Goal: Task Accomplishment & Management: Complete application form

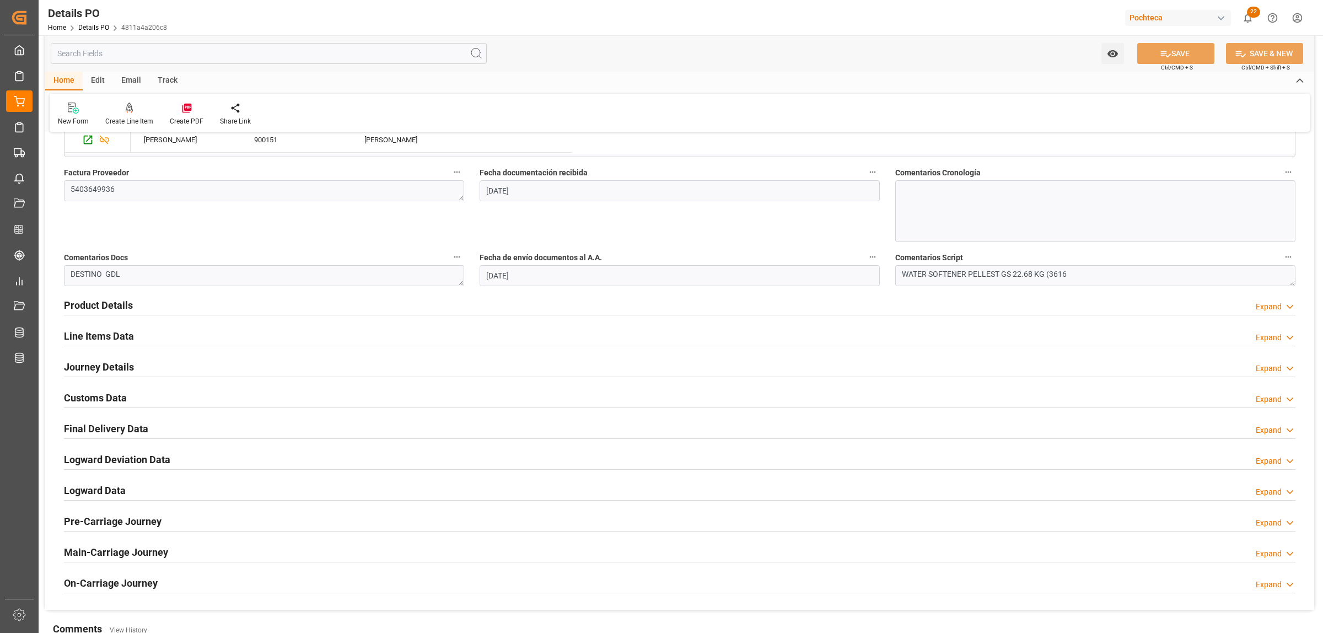
scroll to position [621, 0]
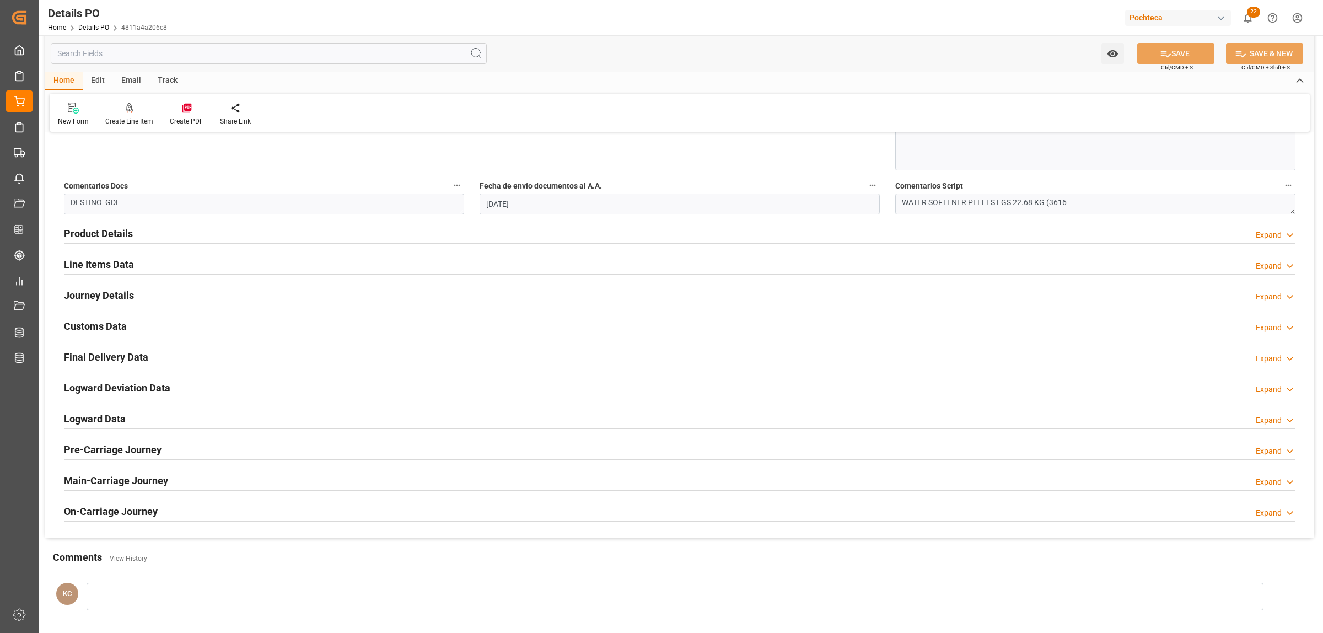
click at [80, 323] on h2 "Customs Data" at bounding box center [95, 326] width 63 height 15
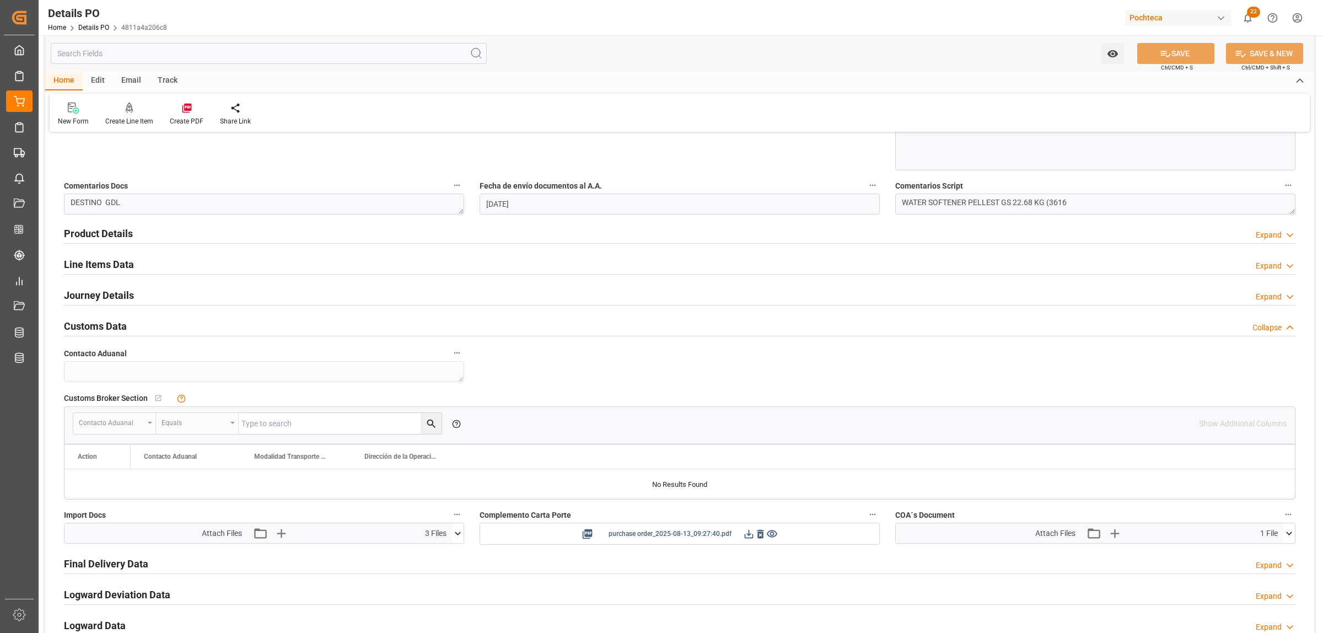
click at [751, 534] on icon at bounding box center [749, 534] width 12 height 12
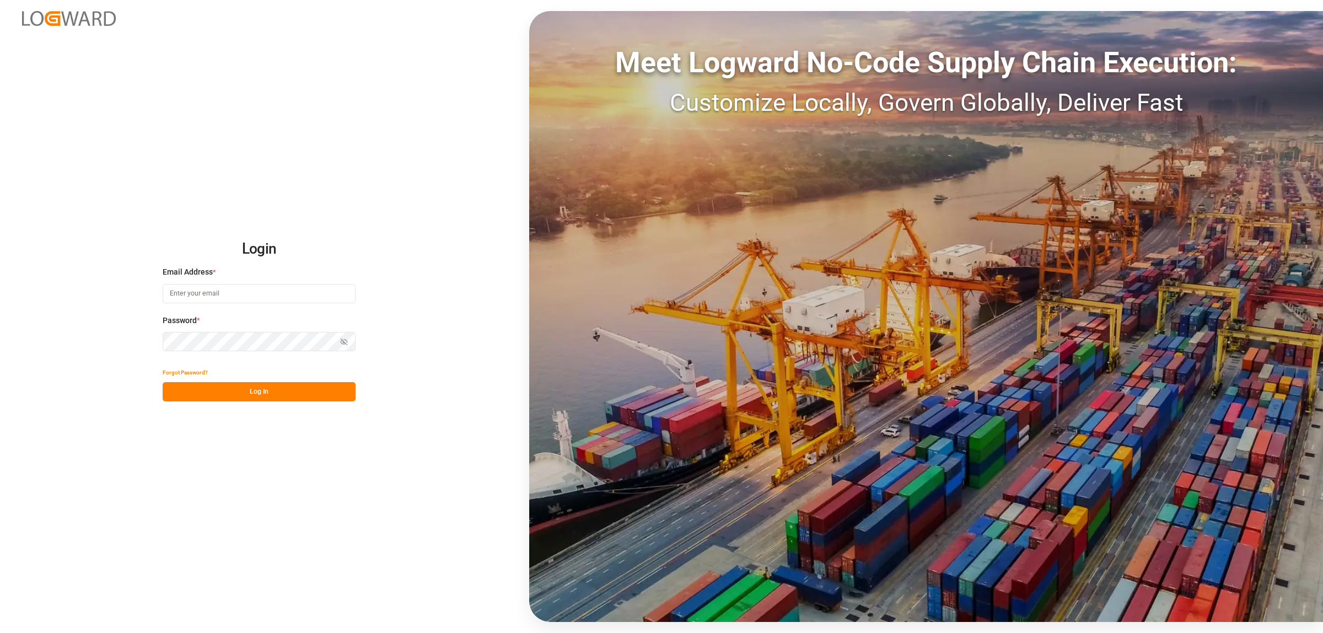
type input "karla.cardenas@leschaco.com"
click at [265, 390] on button "Log In" at bounding box center [259, 391] width 193 height 19
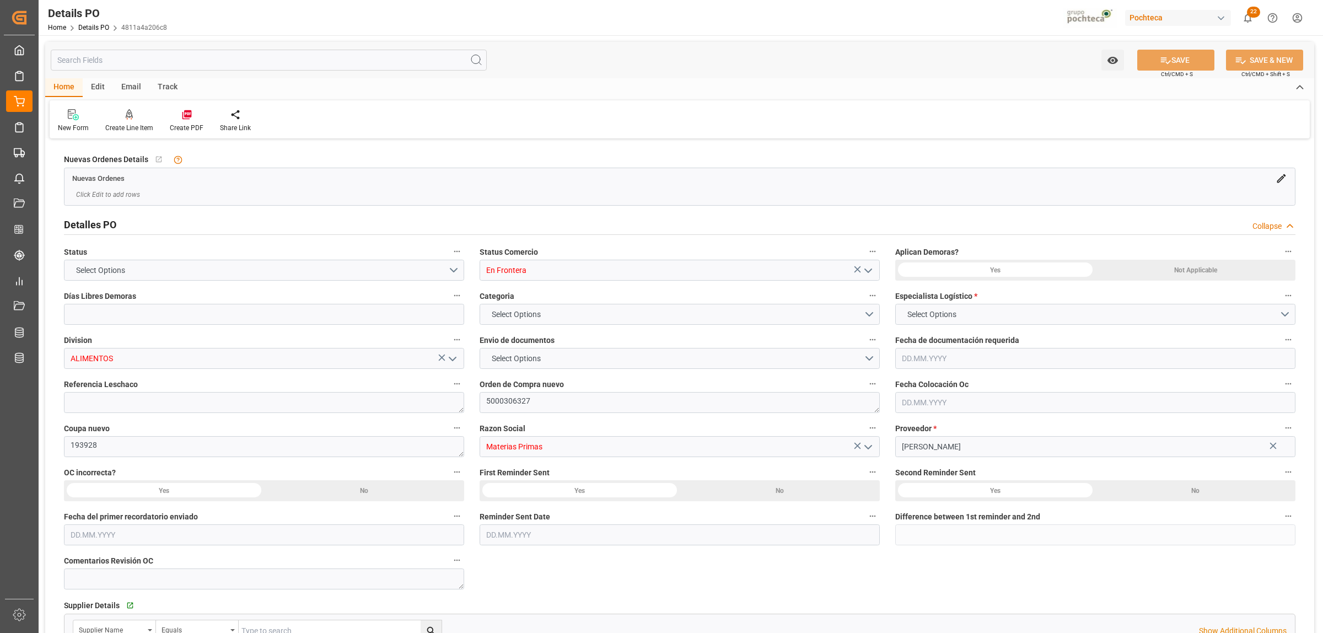
type input "0"
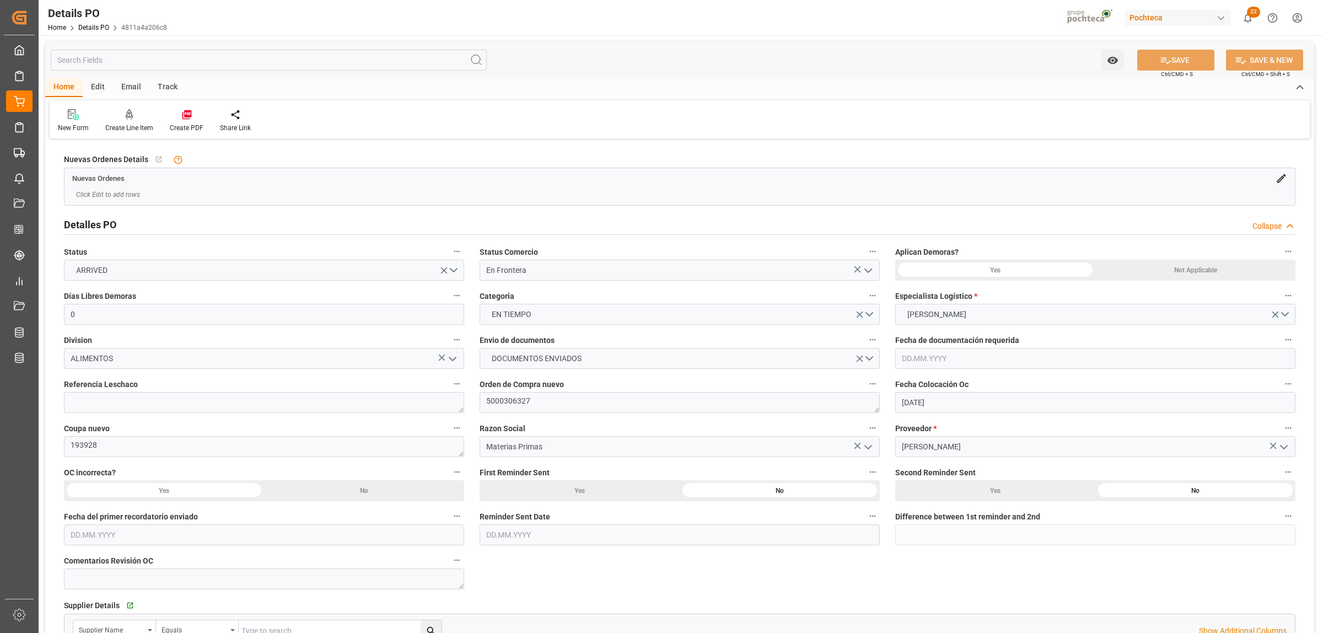
type input "20.07.2025"
type input "13.08.2025"
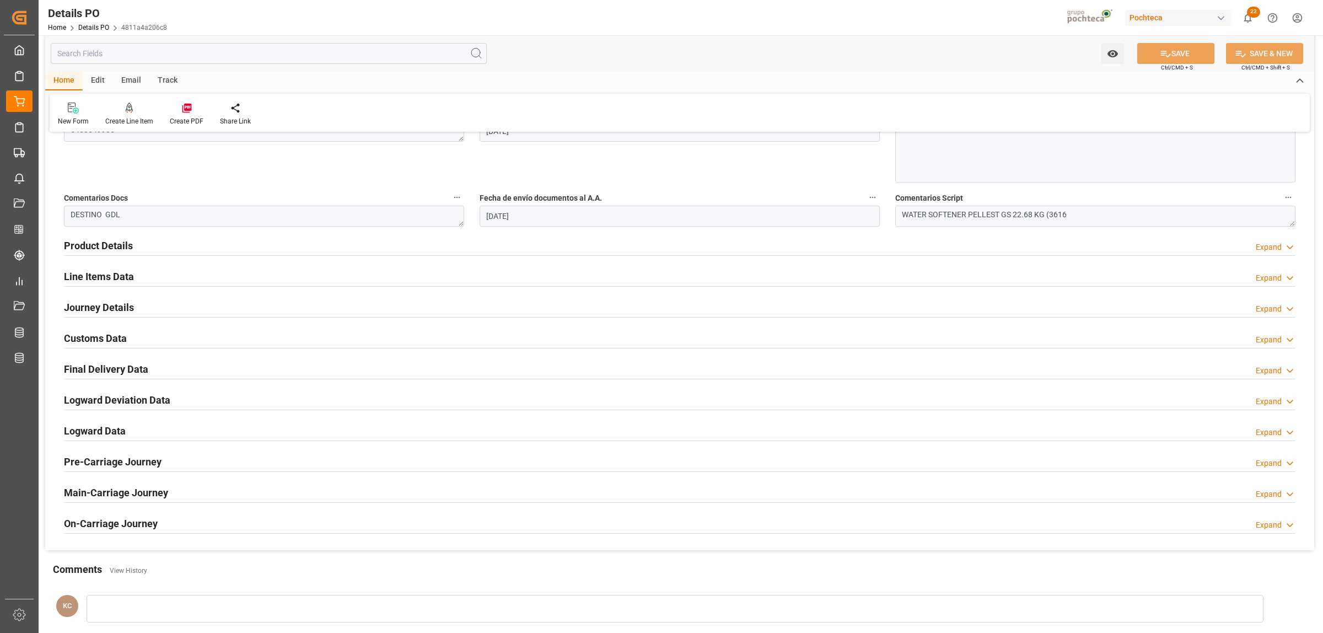
scroll to position [620, 0]
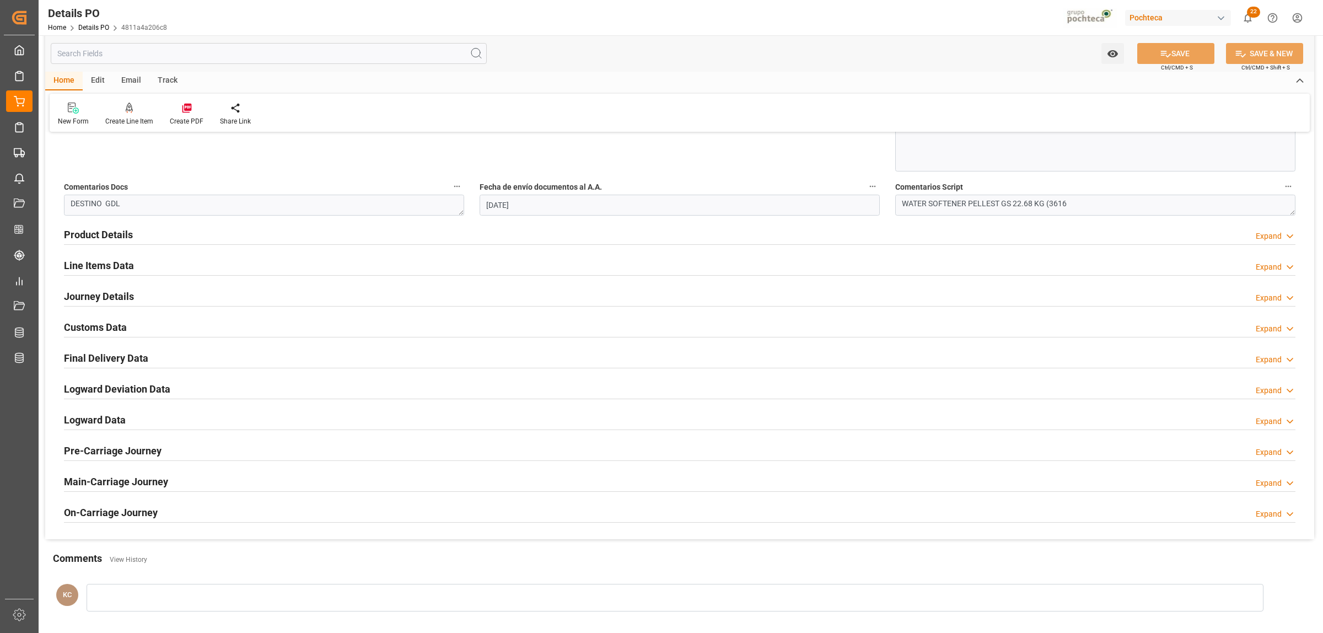
click at [96, 331] on h2 "Customs Data" at bounding box center [95, 327] width 63 height 15
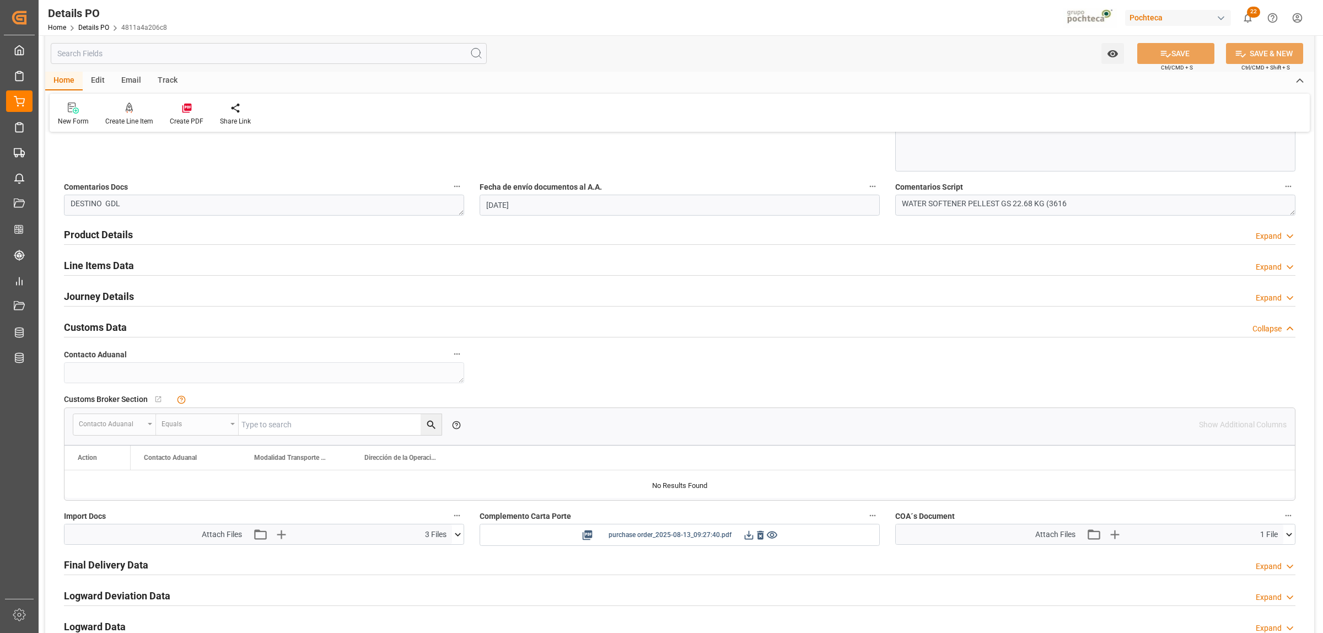
click at [743, 539] on icon at bounding box center [749, 535] width 12 height 12
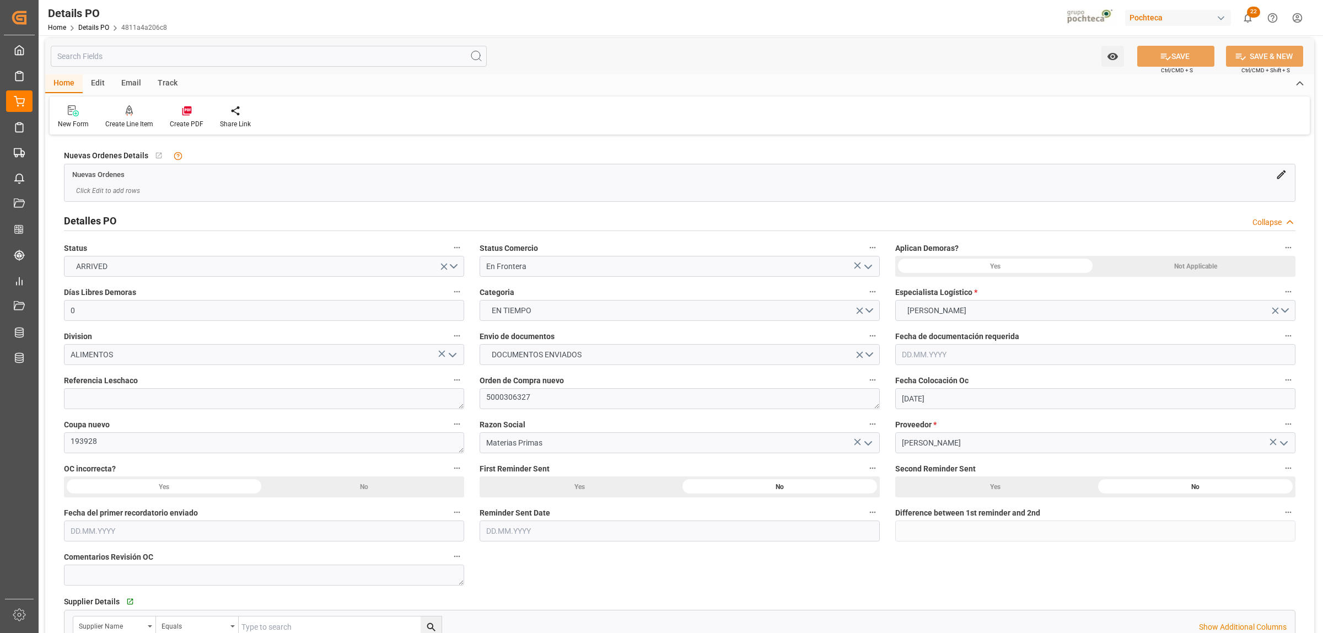
scroll to position [0, 0]
